Goal: Transaction & Acquisition: Purchase product/service

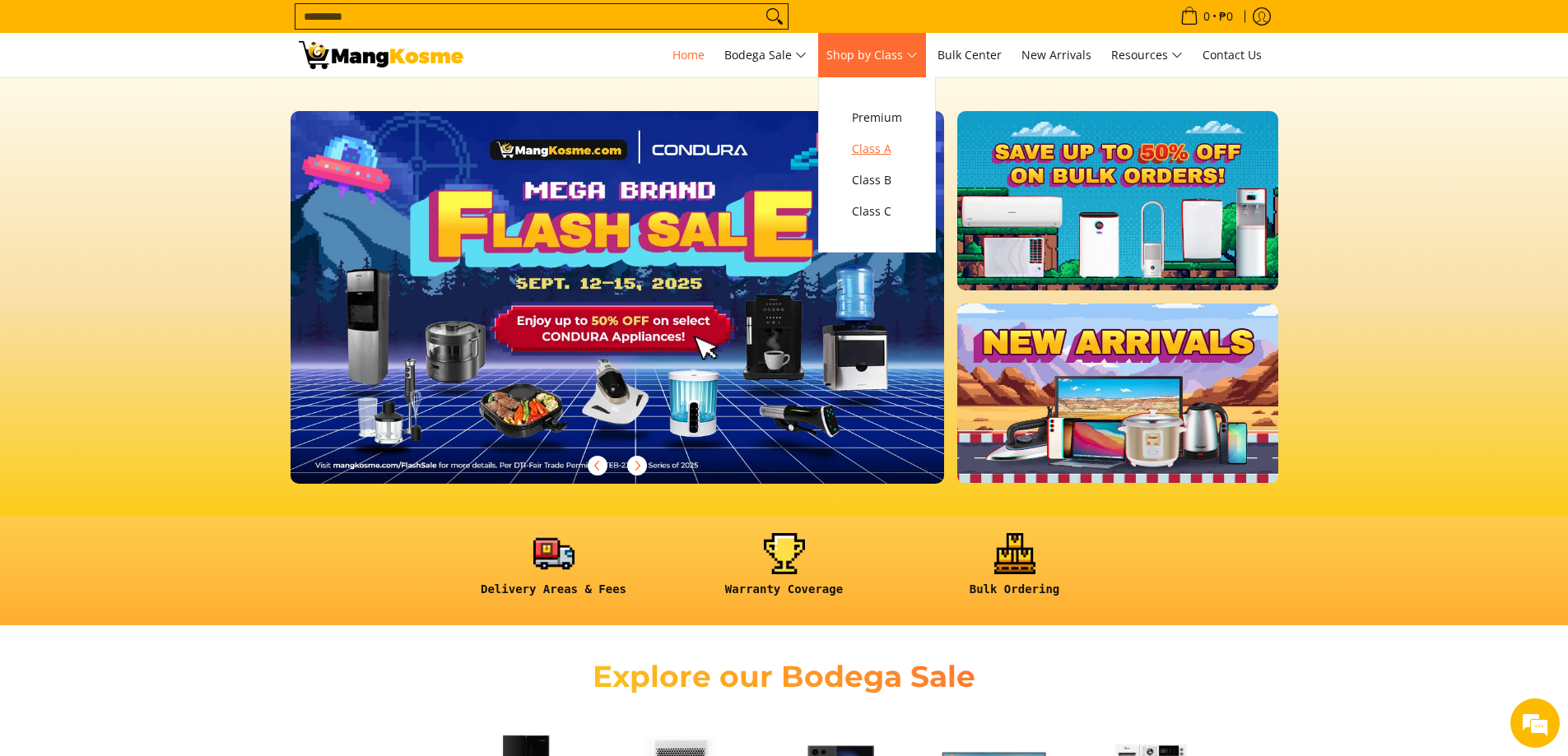
click at [871, 156] on span "Class A" at bounding box center [877, 150] width 50 height 21
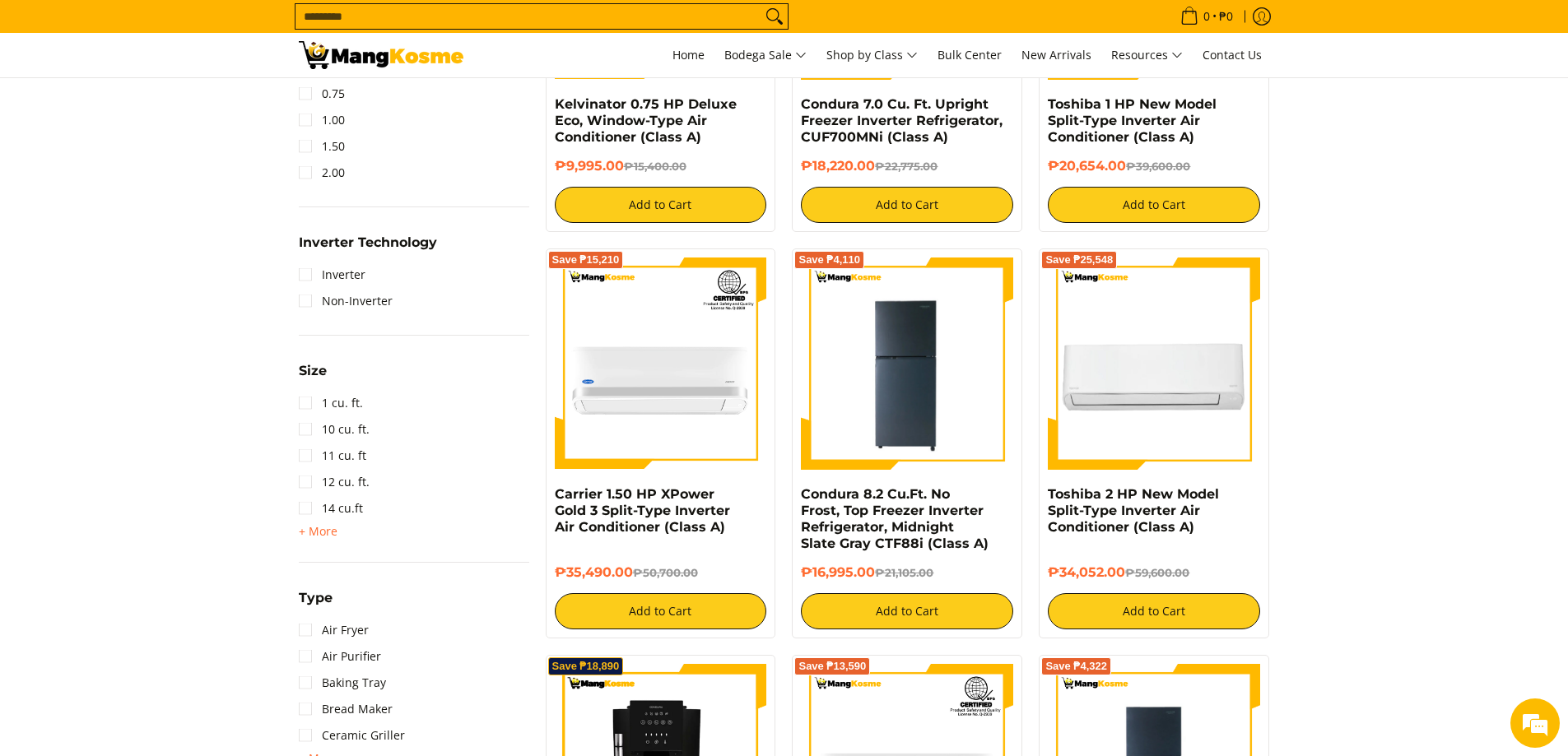
scroll to position [905, 0]
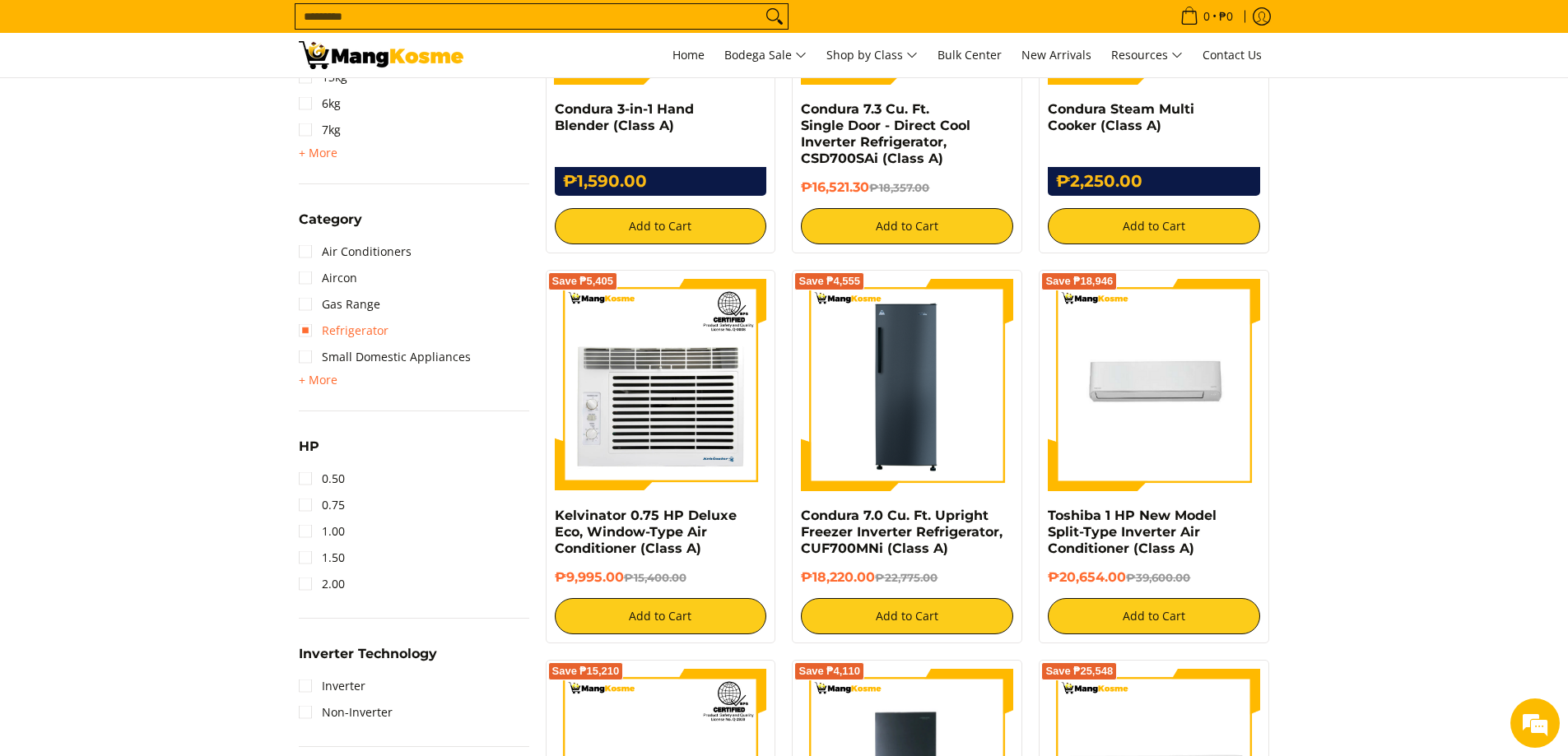
click at [363, 330] on link "Refrigerator" at bounding box center [344, 331] width 90 height 27
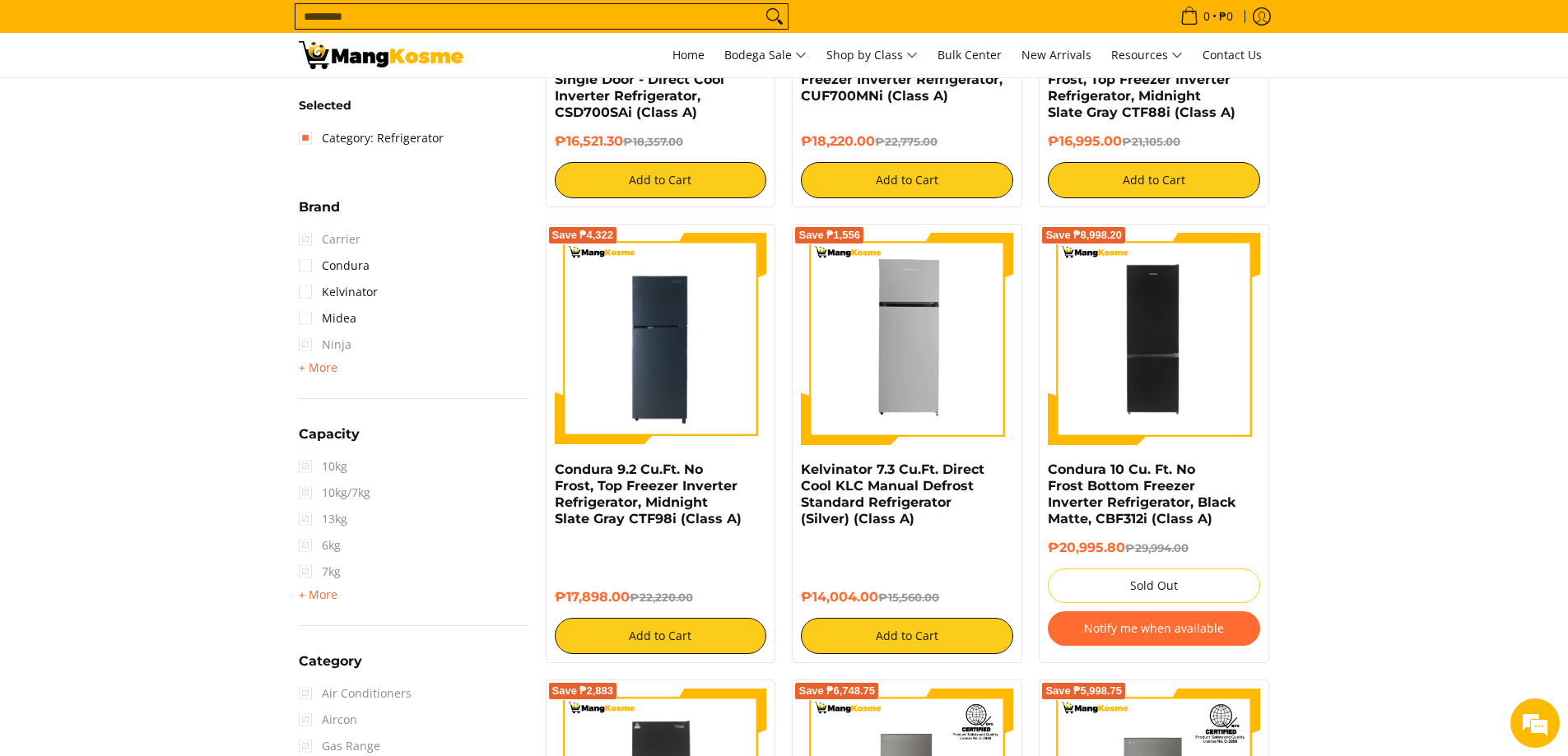
scroll to position [479, 0]
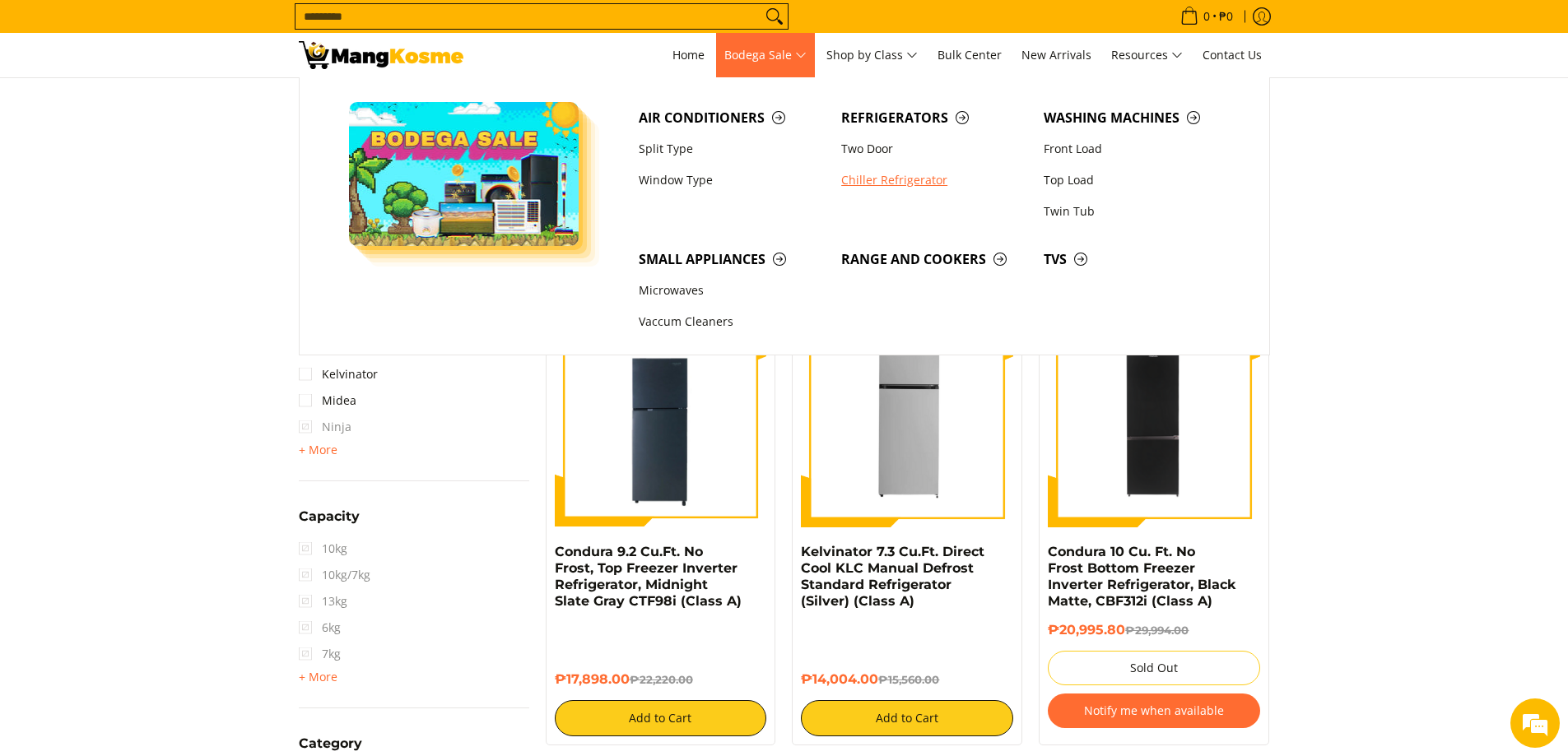
click at [871, 176] on link "Chiller Refrigerator" at bounding box center [933, 180] width 202 height 31
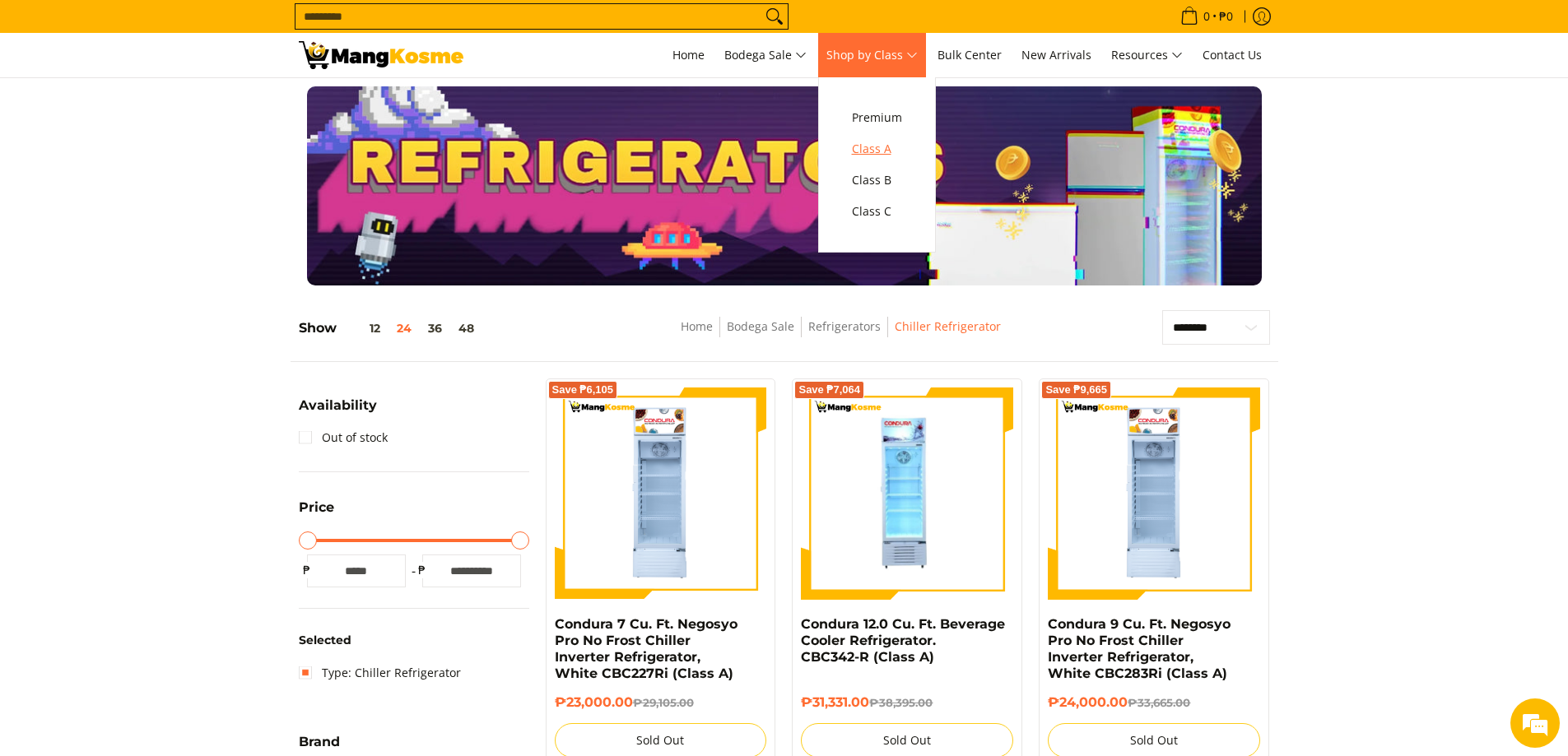
click at [884, 149] on span "Class A" at bounding box center [877, 150] width 50 height 21
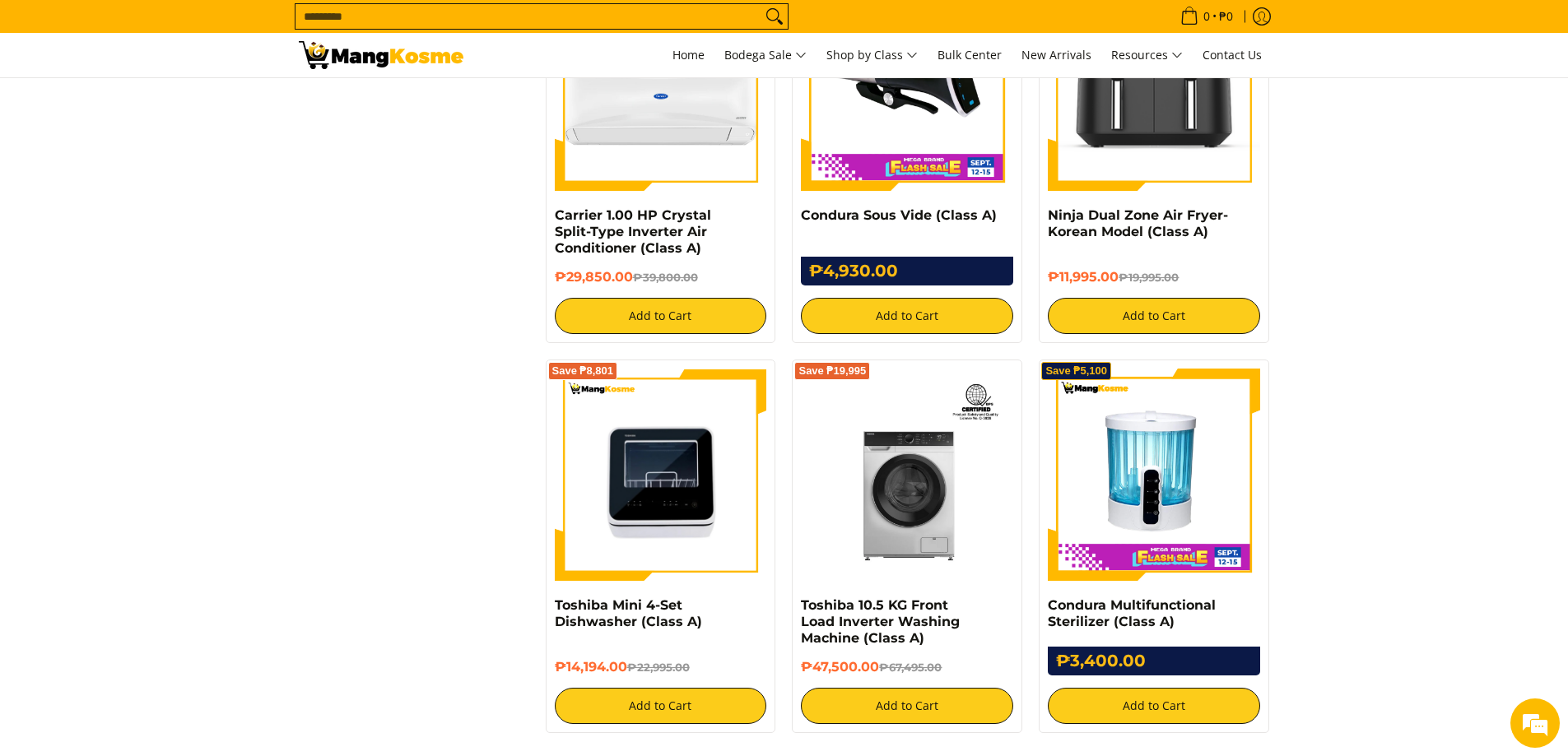
scroll to position [2963, 0]
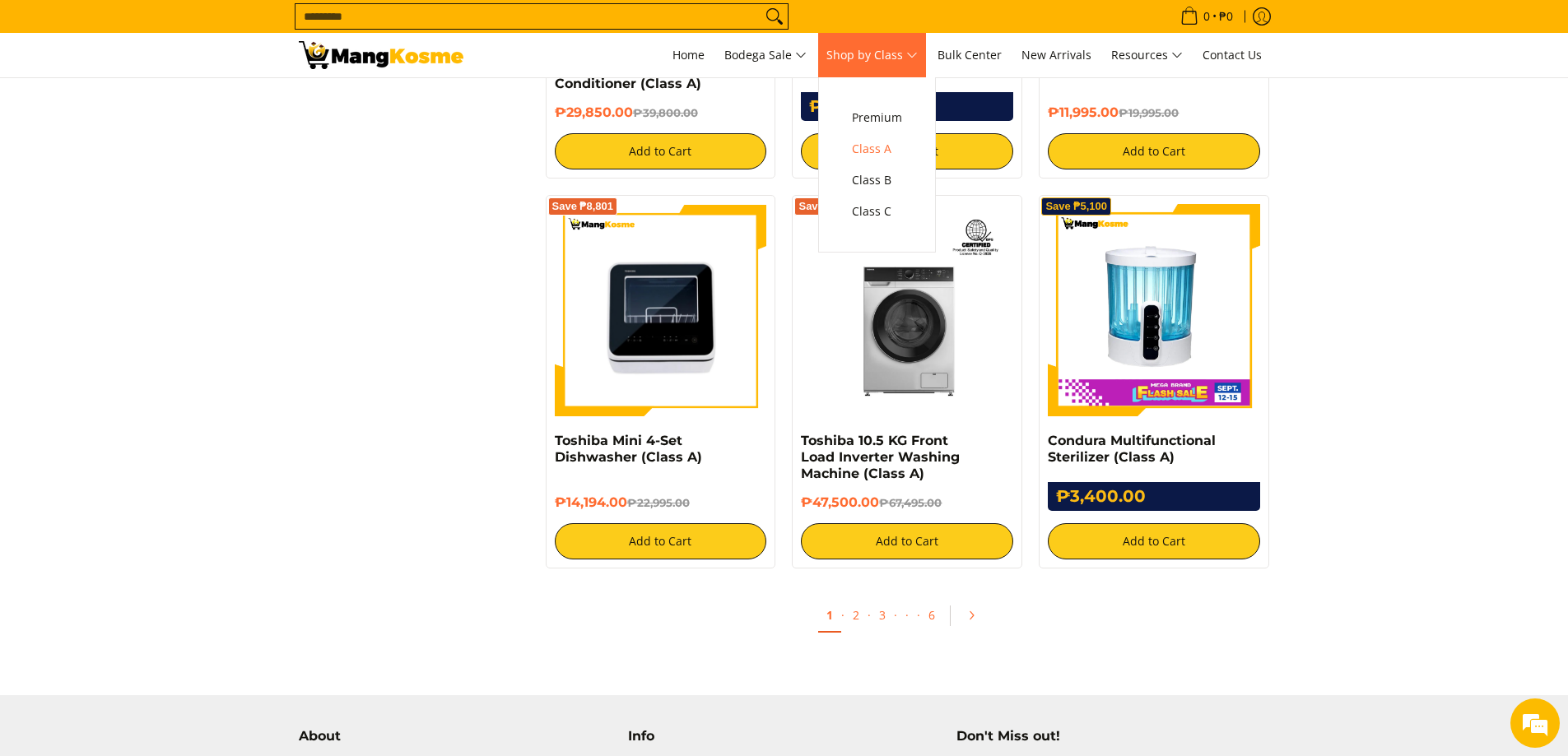
click at [889, 55] on span "Shop by Class" at bounding box center [872, 56] width 91 height 21
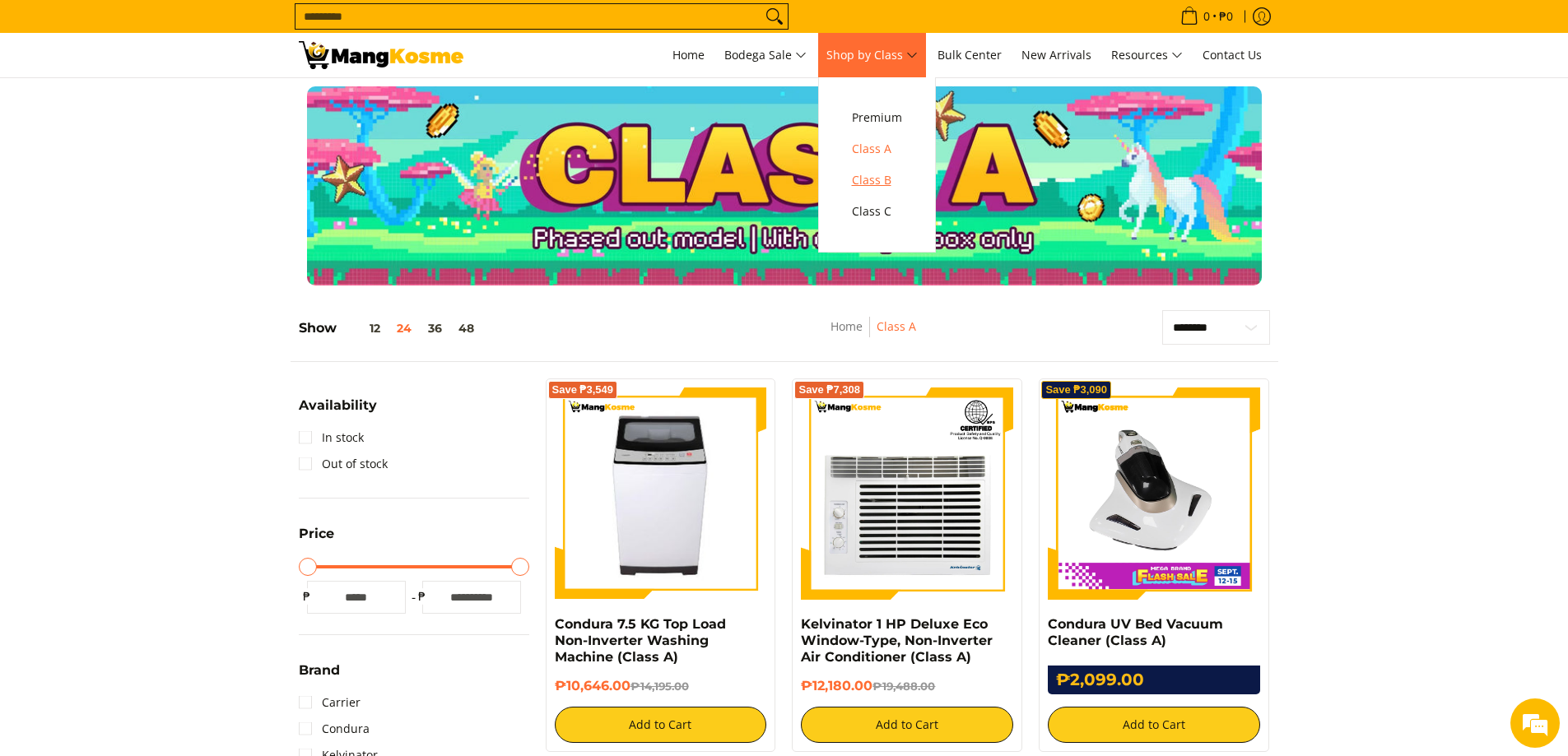
click at [880, 182] on span "Class B" at bounding box center [877, 181] width 50 height 21
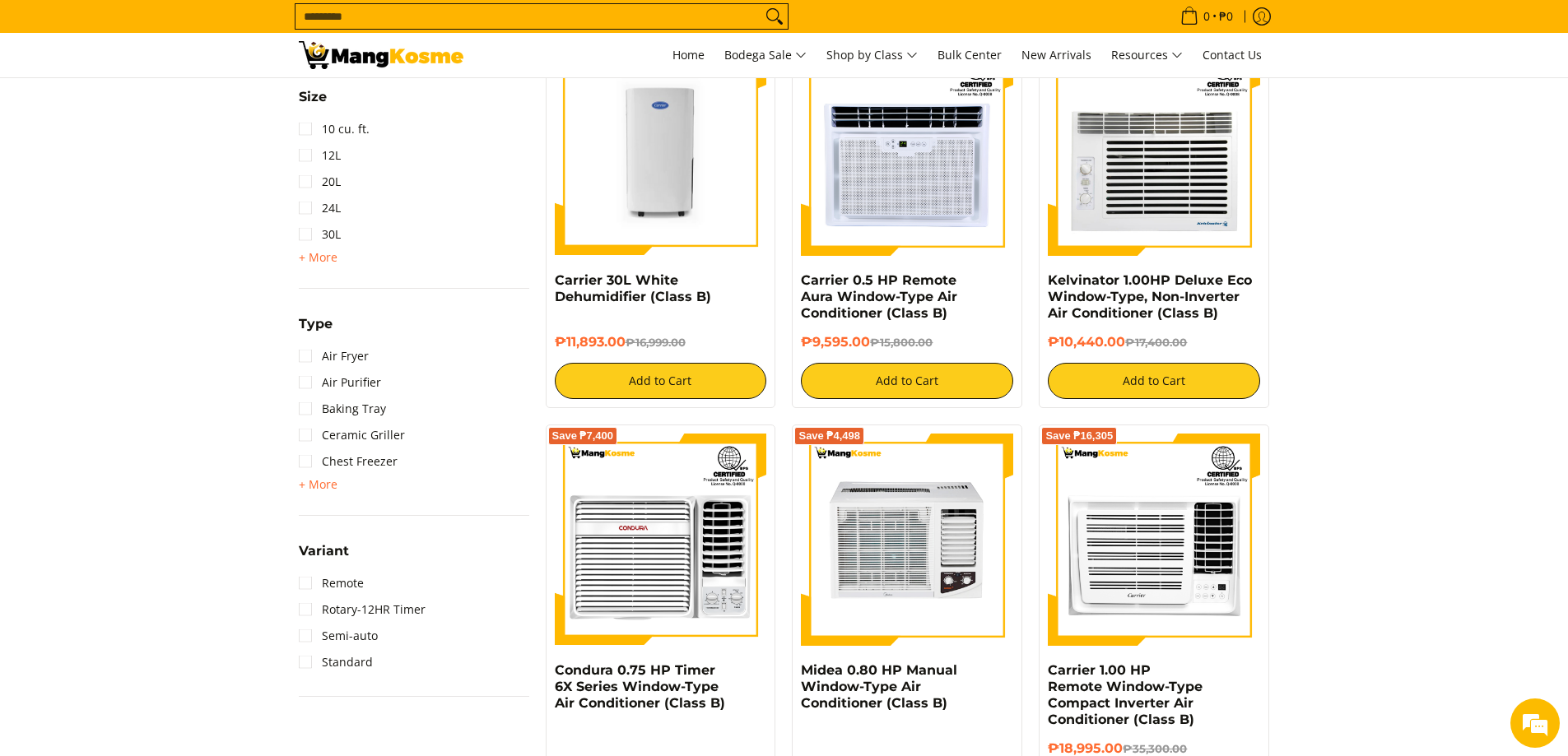
scroll to position [1482, 0]
